Goal: Navigation & Orientation: Find specific page/section

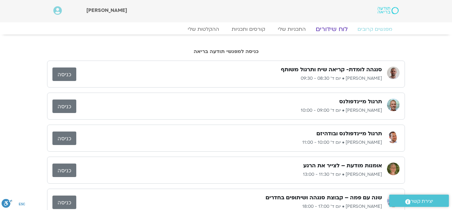
click at [341, 29] on link "לוח שידורים" at bounding box center [331, 29] width 47 height 8
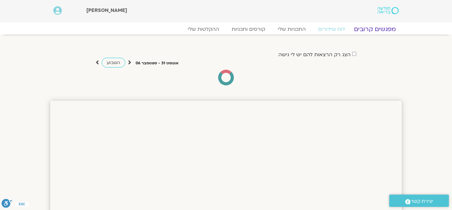
click at [375, 30] on link "מפגשים קרובים" at bounding box center [374, 29] width 57 height 8
click at [369, 29] on link "מפגשים קרובים" at bounding box center [374, 29] width 57 height 8
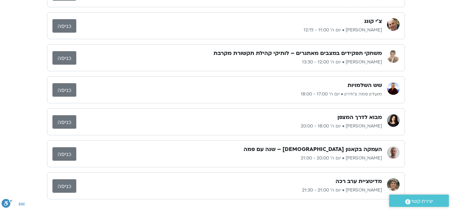
scroll to position [185, 0]
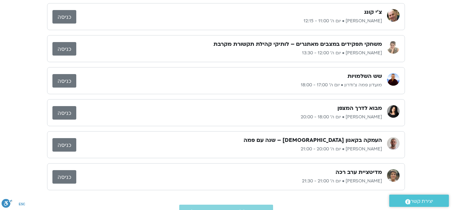
click at [299, 108] on div "מבוא לדרך המצפן" at bounding box center [228, 108] width 305 height 8
